Goal: Task Accomplishment & Management: Use online tool/utility

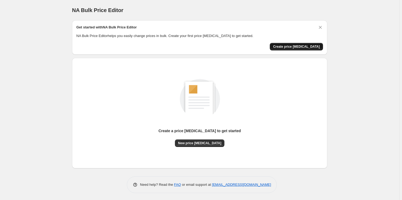
click at [298, 48] on span "Create price [MEDICAL_DATA]" at bounding box center [296, 47] width 47 height 4
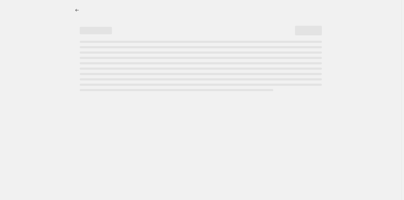
select select "percentage"
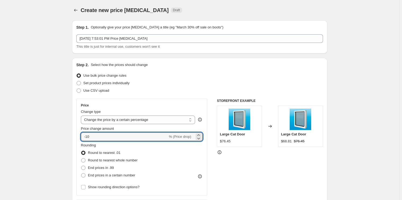
drag, startPoint x: 99, startPoint y: 137, endPoint x: 30, endPoint y: 136, distance: 69.3
type input "1.5"
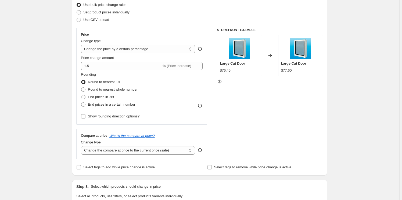
scroll to position [73, 0]
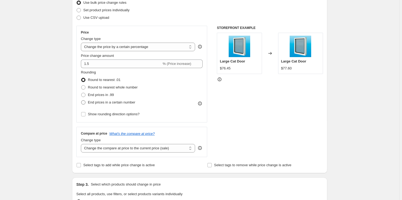
click at [84, 101] on span at bounding box center [83, 102] width 4 height 4
click at [81, 101] on input "End prices in a certain number" at bounding box center [81, 100] width 0 height 0
radio input "true"
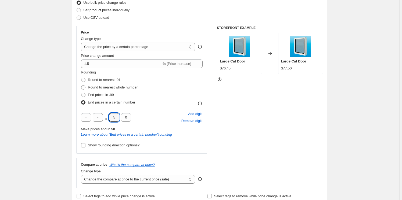
click at [138, 120] on div ". 5 0 Add digit Remove digit" at bounding box center [142, 118] width 122 height 14
type input "4"
drag, startPoint x: 129, startPoint y: 120, endPoint x: 136, endPoint y: 120, distance: 7.0
click at [136, 120] on div ". 4 0 Add digit Remove digit" at bounding box center [142, 118] width 122 height 14
type input "9"
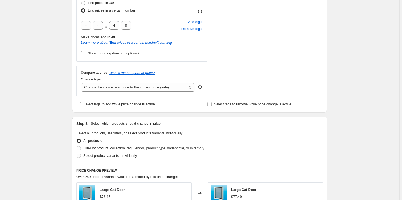
scroll to position [171, 0]
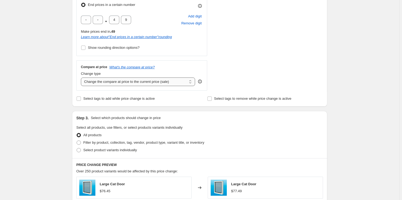
click at [129, 81] on select "Change the compare at price to the current price (sale) Change the compare at p…" at bounding box center [138, 82] width 114 height 9
select select "no_change"
click at [82, 78] on select "Change the compare at price to the current price (sale) Change the compare at p…" at bounding box center [138, 82] width 114 height 9
click at [56, 109] on div "Create new price change job. This page is ready Create new price change job Dra…" at bounding box center [199, 114] width 399 height 570
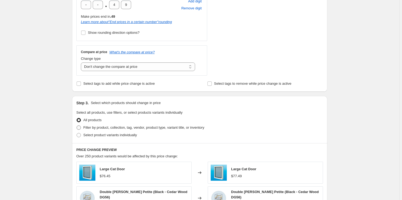
scroll to position [195, 0]
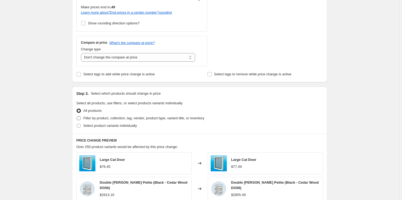
click at [79, 118] on span at bounding box center [79, 118] width 4 height 4
click at [77, 117] on input "Filter by product, collection, tag, vendor, product type, variant title, or inv…" at bounding box center [77, 116] width 0 height 0
radio input "true"
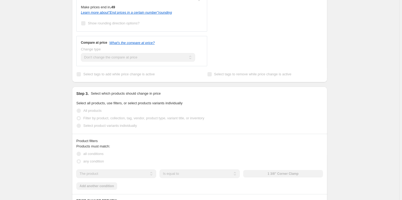
click at [48, 85] on div "Create new price change job. This page is ready Create new price change job Dra…" at bounding box center [199, 119] width 399 height 628
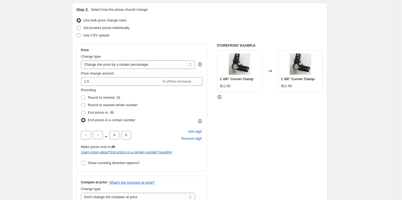
scroll to position [0, 0]
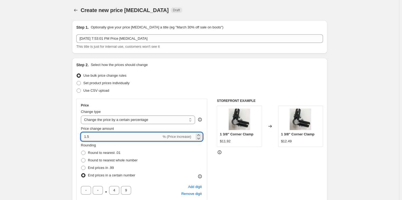
drag, startPoint x: 97, startPoint y: 136, endPoint x: 88, endPoint y: 137, distance: 8.9
click at [88, 137] on input "1.5" at bounding box center [121, 137] width 81 height 9
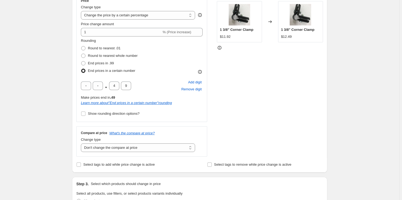
scroll to position [73, 0]
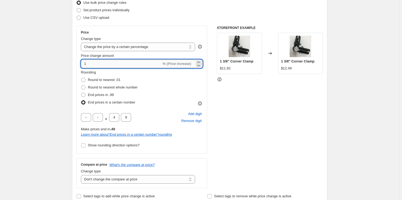
click at [100, 64] on input "1" at bounding box center [121, 64] width 81 height 9
type input "1.25"
click at [60, 74] on div "Create new price change job. This page is ready Create new price change job Dra…" at bounding box center [199, 192] width 399 height 530
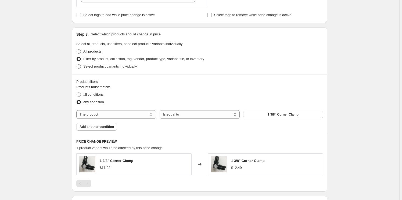
scroll to position [231, 0]
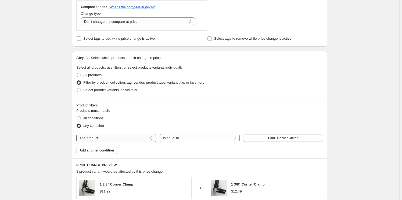
click at [135, 136] on select "The product The product's collection The product's tag The product's vendor The…" at bounding box center [116, 138] width 80 height 9
select select "collection"
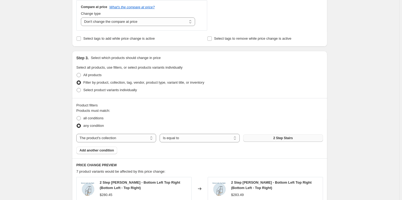
click at [279, 140] on button "2 Step Stairs" at bounding box center [283, 139] width 80 height 8
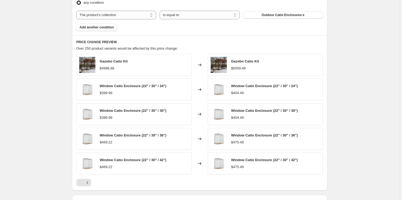
scroll to position [353, 0]
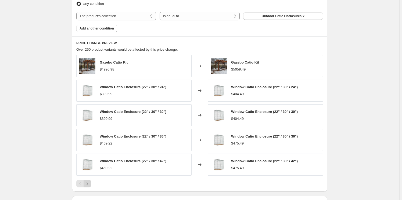
click at [90, 181] on icon "Next" at bounding box center [87, 183] width 5 height 5
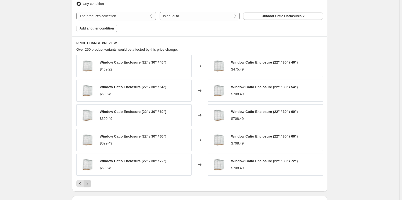
click at [89, 182] on icon "Next" at bounding box center [87, 183] width 5 height 5
click at [89, 183] on icon "Next" at bounding box center [87, 183] width 5 height 5
click at [88, 183] on icon "Next" at bounding box center [87, 183] width 5 height 5
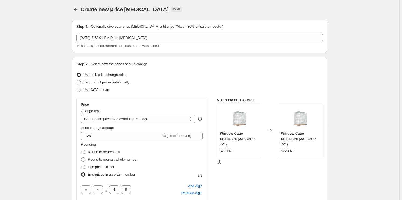
scroll to position [0, 0]
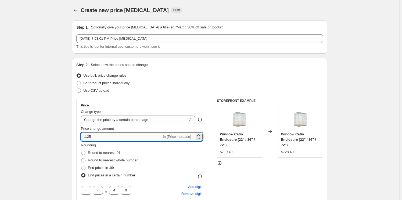
click at [107, 137] on input "1.25" at bounding box center [121, 137] width 81 height 9
type input "1.5"
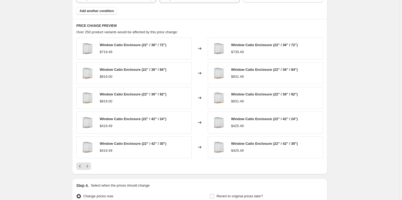
scroll to position [379, 0]
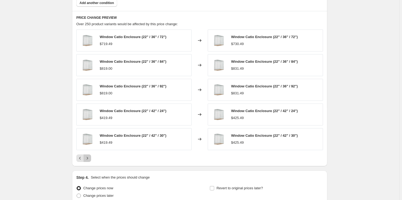
click at [91, 158] on button "Next" at bounding box center [88, 159] width 8 height 8
click at [90, 158] on icon "Next" at bounding box center [87, 158] width 5 height 5
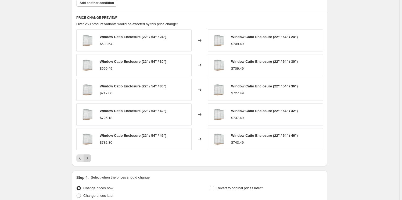
click at [90, 158] on icon "Next" at bounding box center [87, 158] width 5 height 5
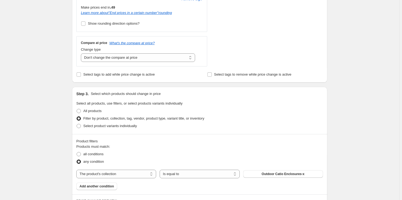
scroll to position [427, 0]
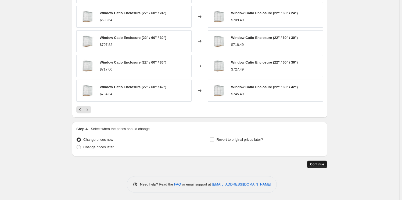
click at [320, 164] on span "Continue" at bounding box center [317, 164] width 14 height 4
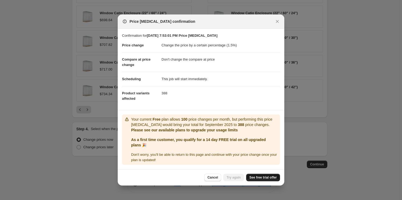
click at [258, 180] on span "See free trial offer" at bounding box center [262, 178] width 27 height 4
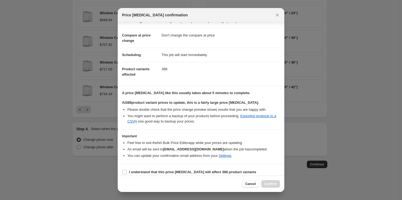
scroll to position [27, 0]
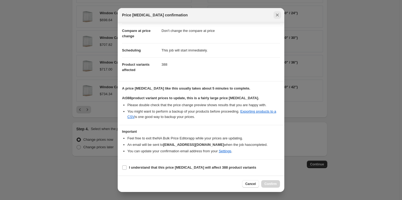
click at [279, 12] on icon "Close" at bounding box center [276, 14] width 5 height 5
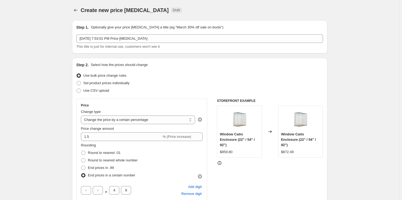
scroll to position [427, 0]
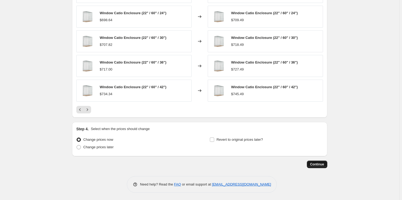
click at [322, 163] on span "Continue" at bounding box center [317, 164] width 14 height 4
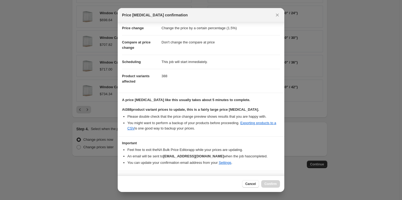
scroll to position [27, 0]
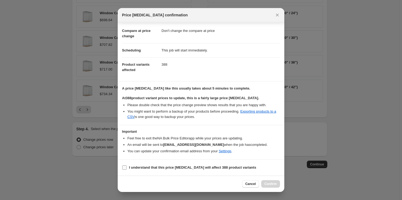
click at [131, 169] on b "I understand that this price change job will affect 388 product variants" at bounding box center [192, 168] width 127 height 4
click at [126, 169] on input "I understand that this price change job will affect 388 product variants" at bounding box center [124, 168] width 4 height 4
checkbox input "true"
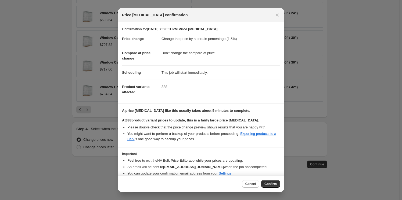
scroll to position [0, 0]
click at [273, 185] on span "Confirm" at bounding box center [270, 184] width 12 height 4
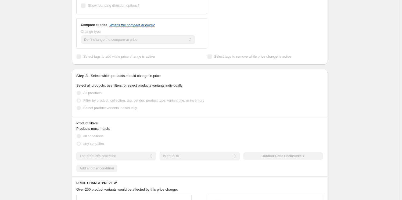
scroll to position [269, 0]
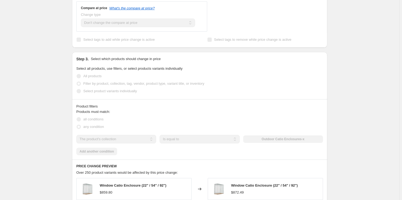
select select "percentage"
select select "no_change"
select select "collection"
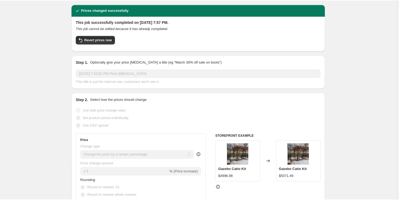
scroll to position [24, 0]
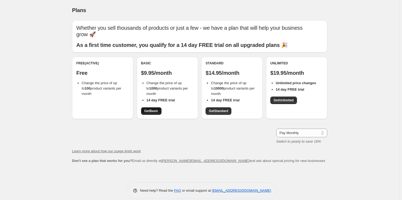
click at [151, 111] on span "Get Basic" at bounding box center [151, 111] width 14 height 4
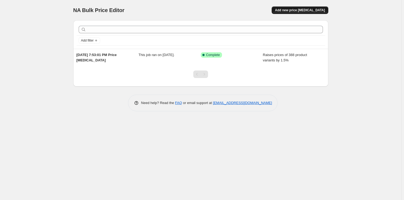
click at [311, 11] on span "Add new price [MEDICAL_DATA]" at bounding box center [300, 10] width 50 height 4
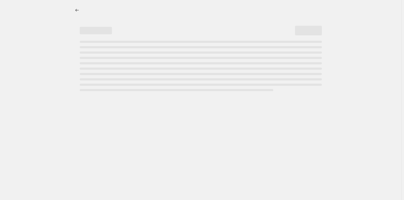
select select "percentage"
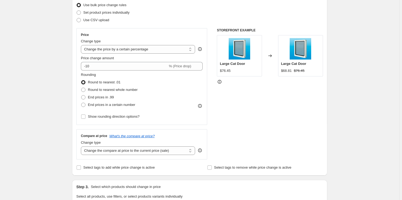
scroll to position [73, 0]
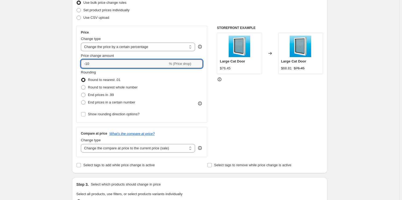
drag, startPoint x: 103, startPoint y: 63, endPoint x: 32, endPoint y: 65, distance: 70.7
click at [38, 65] on div "Create new price [MEDICAL_DATA]. This page is ready Create new price [MEDICAL_D…" at bounding box center [199, 196] width 399 height 538
type input "1.25"
click at [32, 66] on div "Create new price [MEDICAL_DATA]. This page is ready Create new price [MEDICAL_D…" at bounding box center [199, 196] width 399 height 538
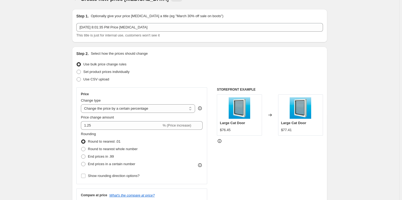
scroll to position [0, 0]
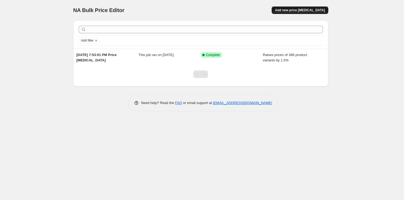
click at [295, 11] on span "Add new price [MEDICAL_DATA]" at bounding box center [300, 10] width 50 height 4
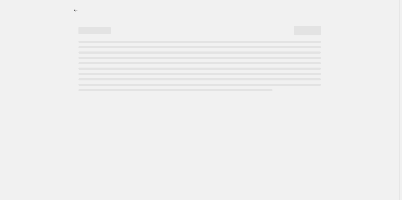
select select "percentage"
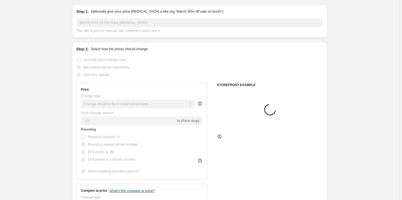
scroll to position [24, 0]
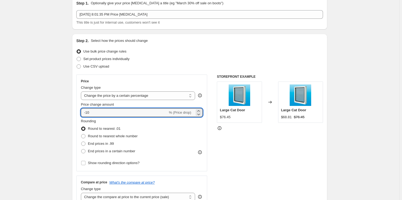
drag, startPoint x: 94, startPoint y: 113, endPoint x: 55, endPoint y: 109, distance: 39.4
type input "1.5"
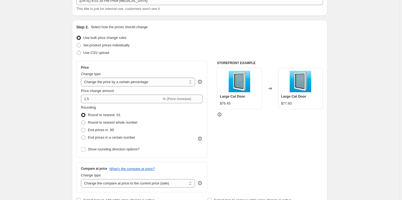
scroll to position [73, 0]
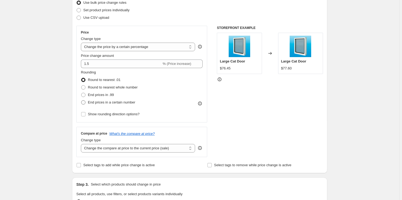
click at [82, 101] on span at bounding box center [83, 102] width 4 height 4
click at [81, 101] on input "End prices in a certain number" at bounding box center [81, 100] width 0 height 0
radio input "true"
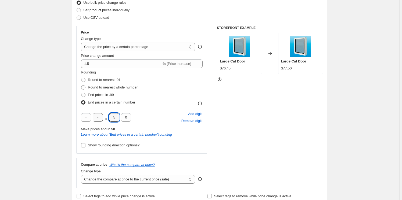
drag, startPoint x: 109, startPoint y: 116, endPoint x: 95, endPoint y: 116, distance: 14.8
click at [95, 116] on div ". 5 0" at bounding box center [106, 117] width 50 height 9
type input "4"
type input "9"
click at [69, 109] on div "Step 1. Optionally give your price change job a title (eg "March 30% off sale o…" at bounding box center [197, 203] width 259 height 521
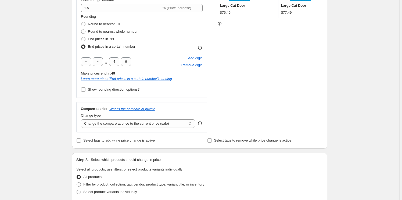
scroll to position [171, 0]
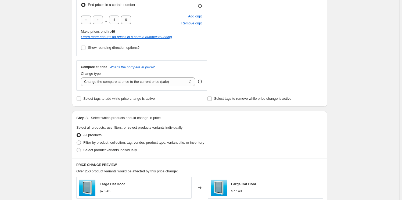
click at [26, 90] on div "Create new price change job. This page is ready Create new price change job Dra…" at bounding box center [199, 114] width 399 height 570
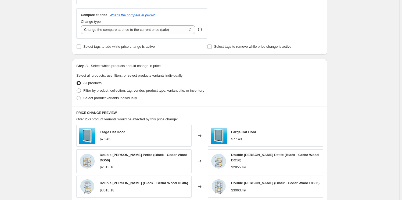
scroll to position [269, 0]
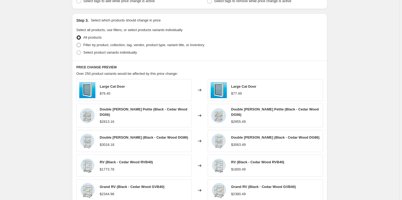
click at [90, 45] on span "Filter by product, collection, tag, vendor, product type, variant title, or inv…" at bounding box center [143, 45] width 121 height 4
click at [77, 43] on input "Filter by product, collection, tag, vendor, product type, variant title, or inv…" at bounding box center [77, 43] width 0 height 0
radio input "true"
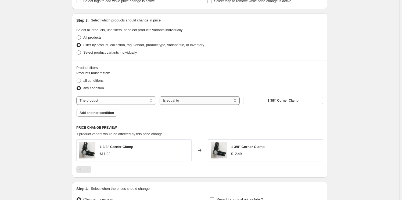
click at [179, 102] on select "Is equal to Is not equal to" at bounding box center [200, 100] width 80 height 9
click at [122, 103] on select "The product The product's collection The product's tag The product's vendor The…" at bounding box center [116, 100] width 80 height 9
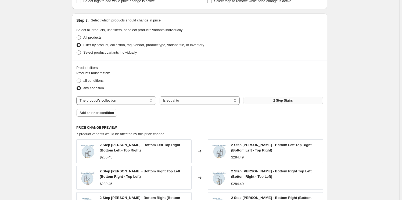
click at [283, 99] on span "2 Step Stairs" at bounding box center [283, 101] width 20 height 4
click at [119, 99] on select "The product The product's collection The product's tag The product's vendor The…" at bounding box center [116, 100] width 80 height 9
select select "product"
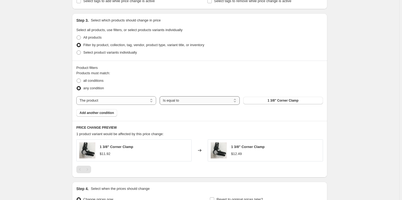
click at [216, 101] on select "Is equal to Is not equal to" at bounding box center [200, 100] width 80 height 9
click at [288, 102] on span "1 3/8" Corner Clamp" at bounding box center [282, 101] width 31 height 4
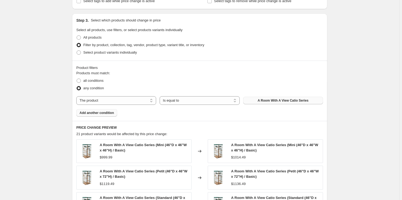
click at [101, 114] on span "Add another condition" at bounding box center [96, 113] width 34 height 4
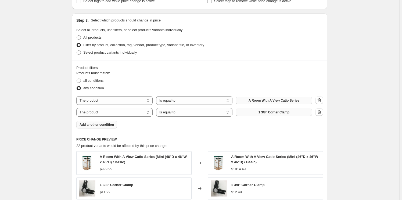
click at [257, 112] on button "1 3/8" Corner Clamp" at bounding box center [274, 113] width 76 height 8
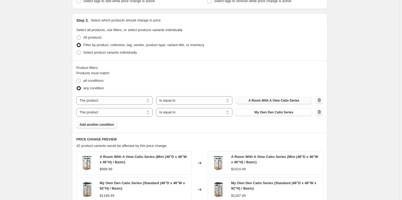
click at [103, 125] on span "Add another condition" at bounding box center [96, 125] width 34 height 4
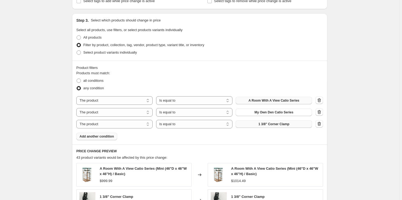
click at [280, 123] on span "1 3/8" Corner Clamp" at bounding box center [273, 124] width 31 height 4
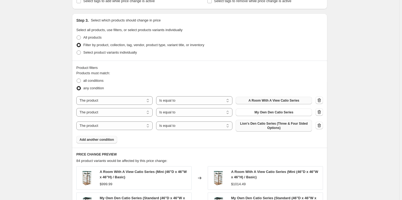
click at [110, 141] on span "Add another condition" at bounding box center [96, 140] width 34 height 4
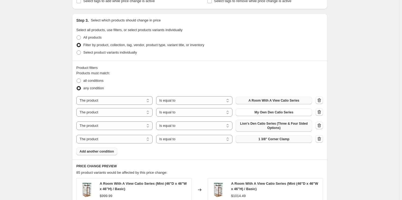
click at [251, 140] on button "1 3/8" Corner Clamp" at bounding box center [274, 140] width 76 height 8
click at [46, 83] on div "Create new price change job. This page is ready Create new price change job Dra…" at bounding box center [199, 69] width 399 height 676
drag, startPoint x: 355, startPoint y: 63, endPoint x: 336, endPoint y: 63, distance: 18.8
click at [355, 63] on div "Create new price change job. This page is ready Create new price change job Dra…" at bounding box center [199, 69] width 399 height 676
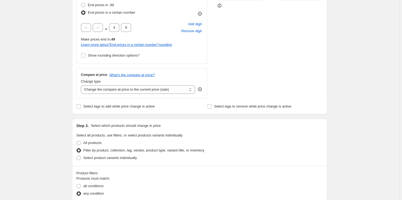
scroll to position [0, 0]
